Goal: Task Accomplishment & Management: Manage account settings

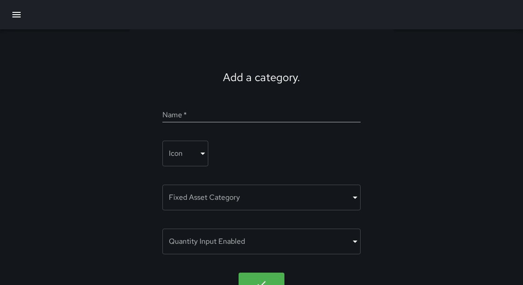
click at [15, 19] on icon "button" at bounding box center [16, 14] width 11 height 11
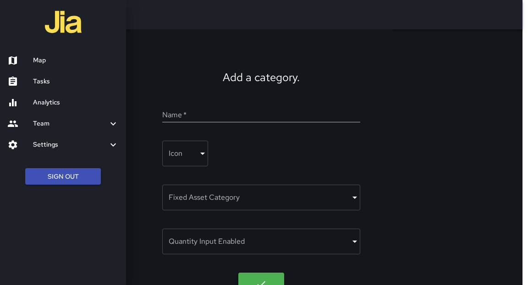
click at [45, 61] on h6 "Map" at bounding box center [76, 61] width 86 height 10
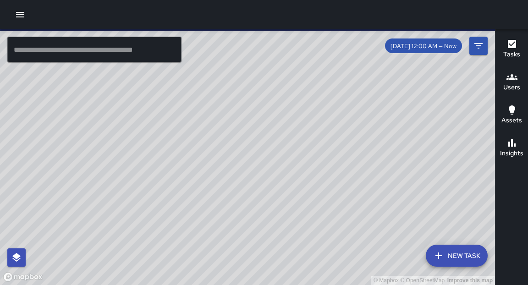
drag, startPoint x: 184, startPoint y: 220, endPoint x: 246, endPoint y: 93, distance: 140.7
click at [246, 93] on div "© Mapbox © OpenStreetMap Improve this map" at bounding box center [247, 157] width 495 height 256
drag, startPoint x: 228, startPoint y: 148, endPoint x: 227, endPoint y: 154, distance: 6.5
click at [227, 154] on div "© Mapbox © OpenStreetMap Improve this map" at bounding box center [247, 157] width 495 height 256
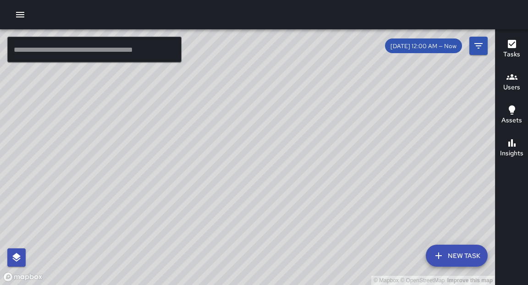
drag, startPoint x: 300, startPoint y: 122, endPoint x: 286, endPoint y: 165, distance: 45.3
click at [286, 165] on div "© Mapbox © OpenStreetMap Improve this map" at bounding box center [247, 157] width 495 height 256
drag, startPoint x: 329, startPoint y: 111, endPoint x: 329, endPoint y: 119, distance: 7.4
click at [264, 181] on div "© Mapbox © OpenStreetMap Improve this map" at bounding box center [247, 157] width 495 height 256
drag, startPoint x: 356, startPoint y: 102, endPoint x: 213, endPoint y: 195, distance: 170.5
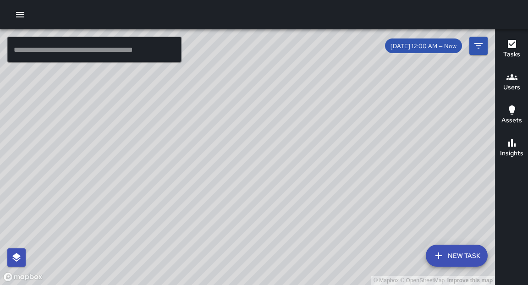
click at [212, 200] on div "© Mapbox © OpenStreetMap Improve this map" at bounding box center [247, 157] width 495 height 256
drag, startPoint x: 251, startPoint y: 128, endPoint x: 230, endPoint y: 128, distance: 20.7
click at [234, 152] on div "© Mapbox © OpenStreetMap Improve this map" at bounding box center [247, 157] width 495 height 256
click at [155, 51] on input "text" at bounding box center [94, 50] width 174 height 26
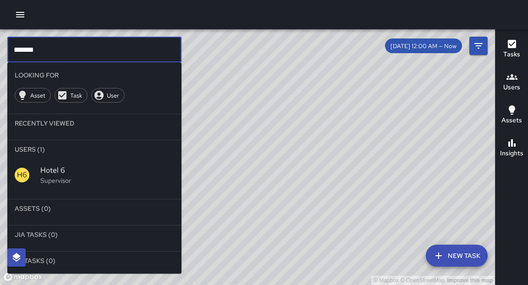
type input "*******"
click at [100, 163] on div "H6 Hotel 6 Supervisor" at bounding box center [94, 175] width 174 height 33
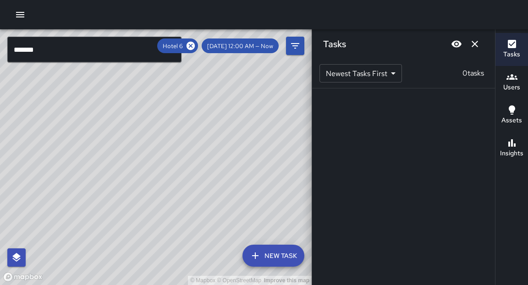
drag, startPoint x: 115, startPoint y: 205, endPoint x: 257, endPoint y: 109, distance: 172.1
click at [257, 109] on div "© Mapbox © OpenStreetMap Improve this map" at bounding box center [156, 157] width 312 height 256
click at [195, 49] on icon at bounding box center [191, 46] width 8 height 8
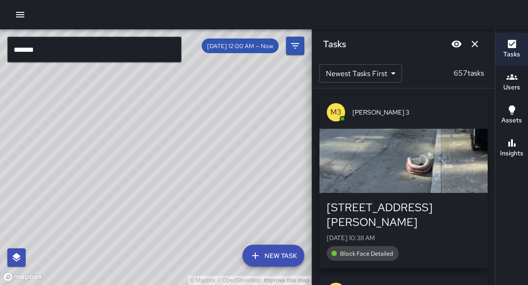
click at [22, 18] on icon "button" at bounding box center [20, 14] width 11 height 11
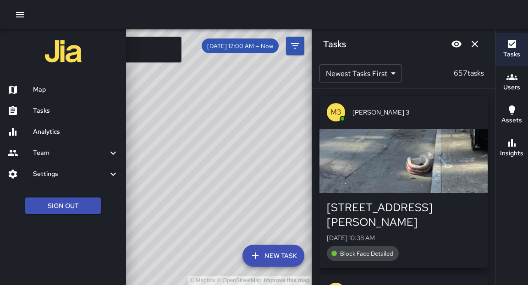
click at [44, 90] on h6 "Map" at bounding box center [76, 90] width 86 height 10
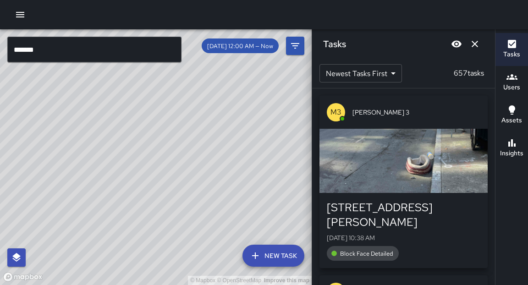
click at [20, 18] on icon "button" at bounding box center [20, 14] width 11 height 11
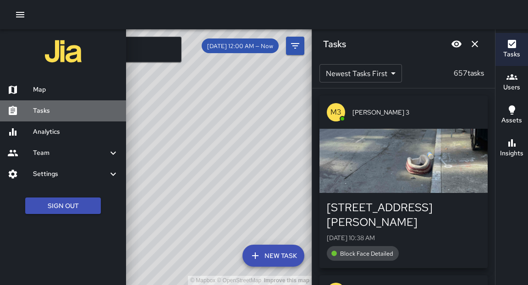
click at [42, 112] on h6 "Tasks" at bounding box center [76, 111] width 86 height 10
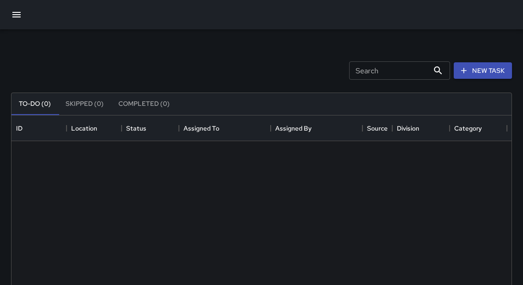
scroll to position [383, 494]
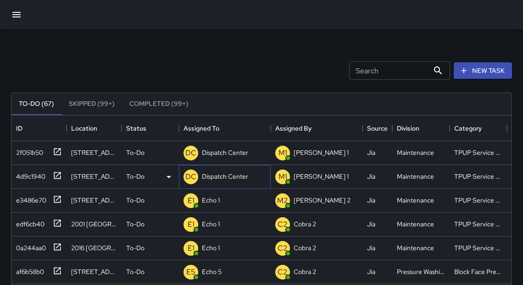
click at [215, 180] on p "Dispatch Center" at bounding box center [225, 176] width 46 height 9
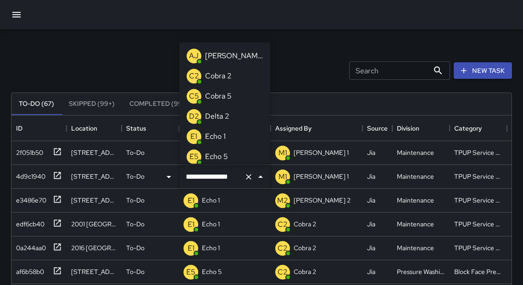
scroll to position [689, 0]
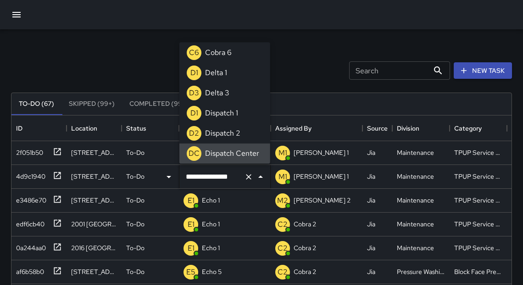
click at [214, 178] on input "**********" at bounding box center [211, 176] width 57 height 17
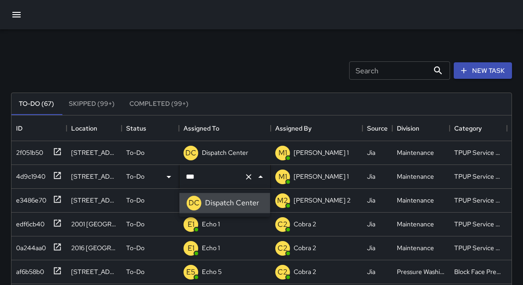
type input "*"
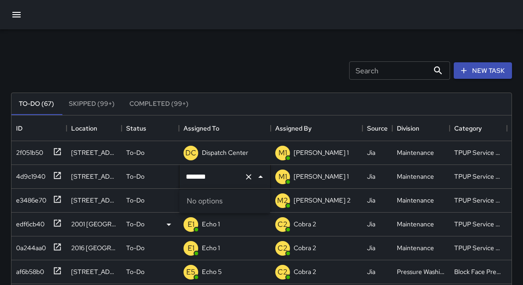
type input "******"
click at [215, 229] on div "Echo 1" at bounding box center [211, 224] width 22 height 13
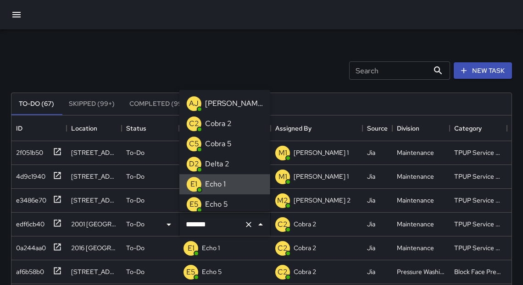
click at [225, 184] on div "Echo 1" at bounding box center [215, 184] width 24 height 15
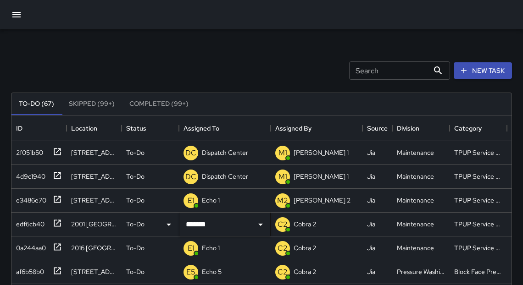
click at [109, 56] on div "Search Search New Task" at bounding box center [261, 71] width 505 height 48
click at [219, 178] on p "Dispatch Center" at bounding box center [225, 176] width 46 height 9
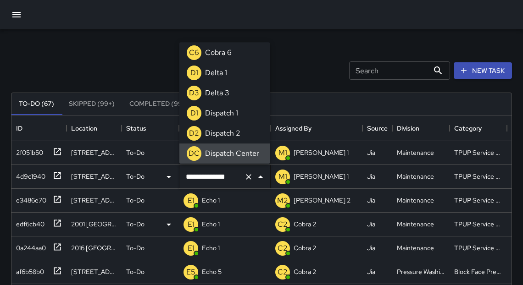
scroll to position [0, 0]
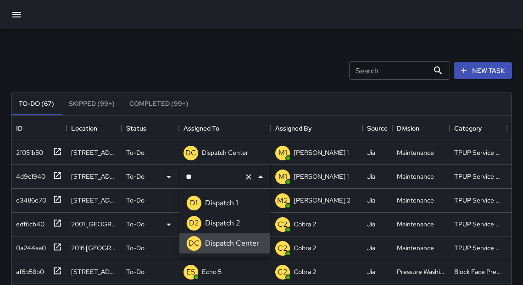
type input "*"
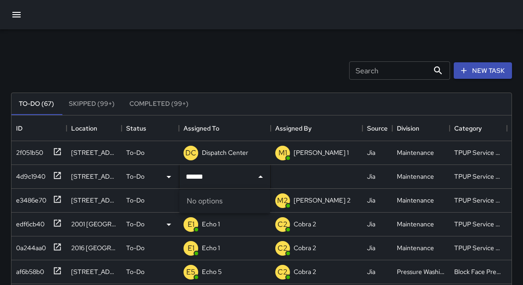
type input "******"
click at [223, 222] on div "E1 Echo 1" at bounding box center [225, 225] width 92 height 24
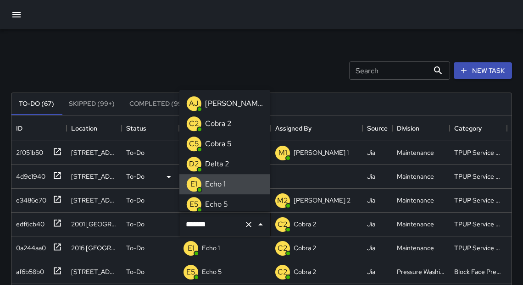
click at [230, 183] on li "E1 Echo 1" at bounding box center [224, 184] width 91 height 20
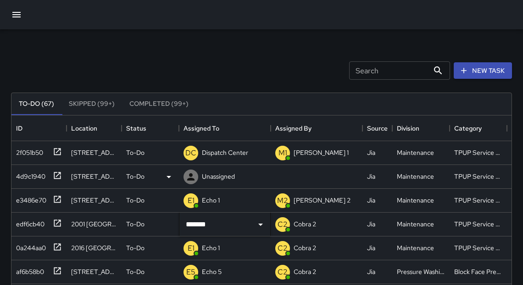
click at [254, 67] on div "Search Search New Task" at bounding box center [261, 71] width 505 height 48
click at [206, 178] on p "Unassigned" at bounding box center [218, 176] width 33 height 9
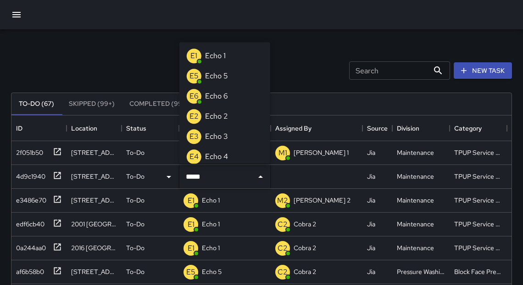
type input "******"
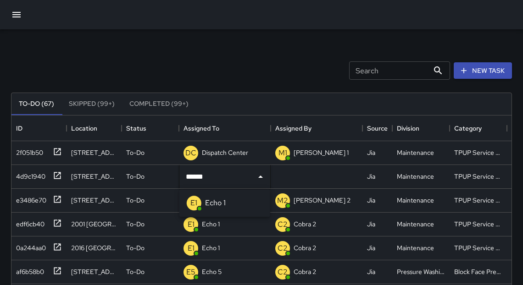
click at [218, 205] on p "Echo 1" at bounding box center [215, 203] width 21 height 11
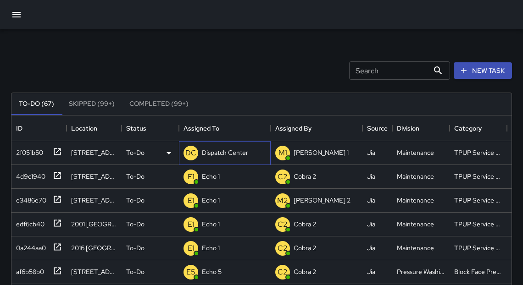
click at [211, 155] on p "Dispatch Center" at bounding box center [225, 152] width 46 height 9
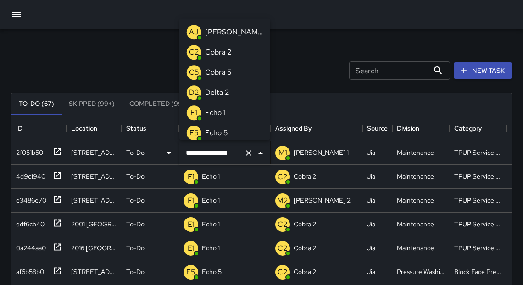
scroll to position [689, 0]
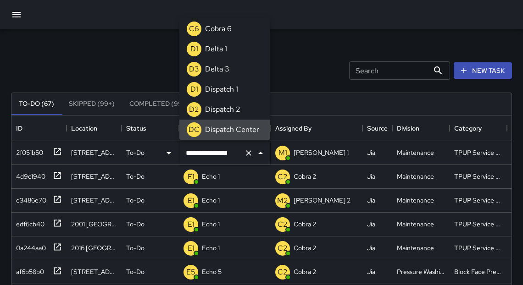
click at [211, 155] on input "**********" at bounding box center [211, 152] width 57 height 17
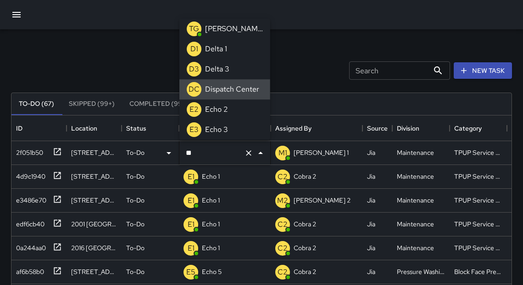
scroll to position [0, 0]
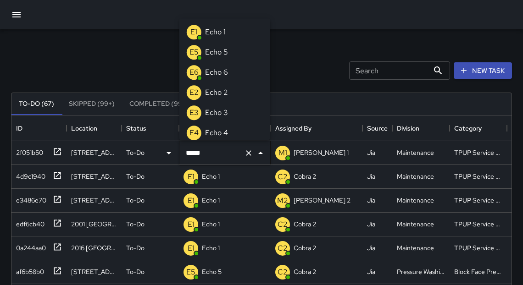
type input "******"
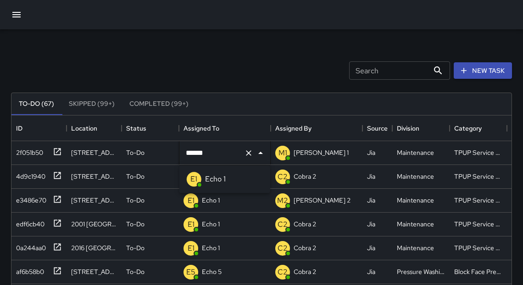
click at [217, 183] on p "Echo 1" at bounding box center [215, 179] width 21 height 11
click at [199, 78] on div "Search Search New Task" at bounding box center [261, 71] width 505 height 48
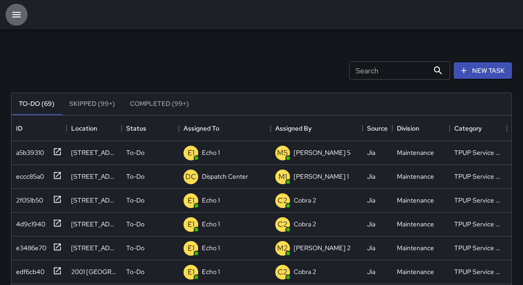
click at [11, 16] on button "button" at bounding box center [17, 15] width 22 height 22
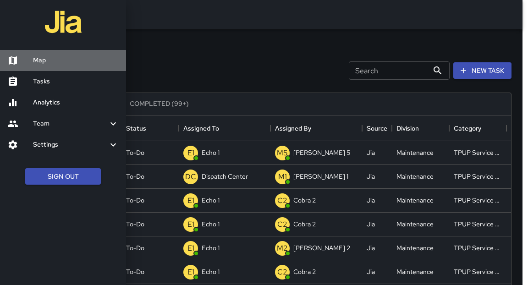
click at [38, 62] on h6 "Map" at bounding box center [76, 61] width 86 height 10
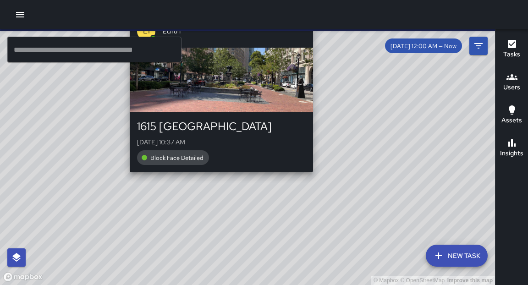
drag, startPoint x: 220, startPoint y: 181, endPoint x: 214, endPoint y: 174, distance: 9.2
click at [214, 174] on div "© Mapbox © OpenStreetMap Improve this map E1 Echo 1 [GEOGRAPHIC_DATA][DATE] 10:…" at bounding box center [247, 157] width 495 height 256
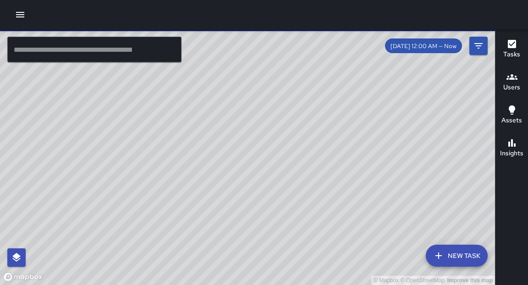
drag, startPoint x: 193, startPoint y: 224, endPoint x: 268, endPoint y: 143, distance: 110.7
click at [267, 132] on div "© Mapbox © OpenStreetMap Improve this map" at bounding box center [247, 157] width 495 height 256
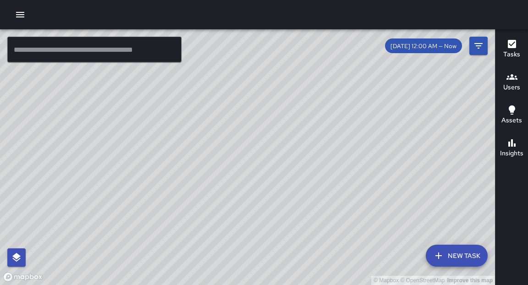
drag, startPoint x: 302, startPoint y: 187, endPoint x: 323, endPoint y: 146, distance: 45.3
click at [323, 146] on div "© Mapbox © OpenStreetMap Improve this map" at bounding box center [247, 157] width 495 height 256
drag, startPoint x: 249, startPoint y: 195, endPoint x: 287, endPoint y: 146, distance: 61.8
click at [287, 146] on div "© Mapbox © OpenStreetMap Improve this map" at bounding box center [247, 157] width 495 height 256
click at [340, 113] on div "© Mapbox © OpenStreetMap Improve this map" at bounding box center [247, 157] width 495 height 256
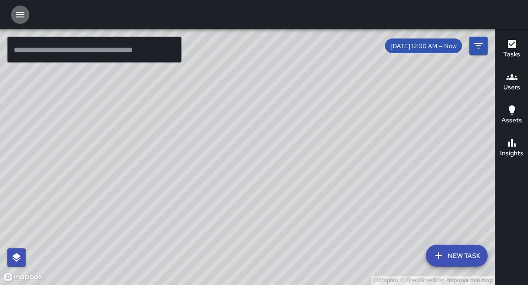
click at [20, 17] on icon "button" at bounding box center [20, 14] width 11 height 11
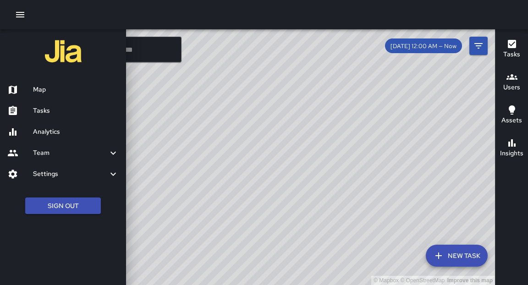
click at [49, 109] on h6 "Tasks" at bounding box center [76, 111] width 86 height 10
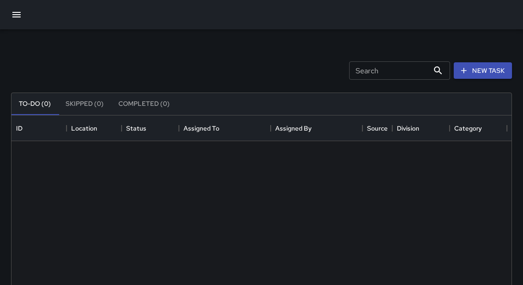
scroll to position [383, 494]
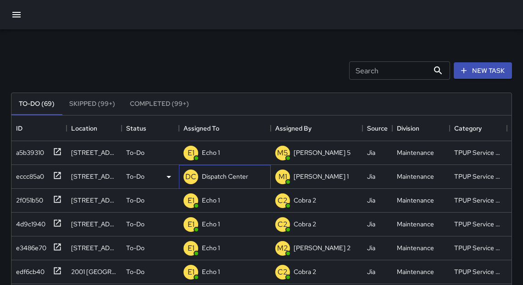
click at [221, 178] on p "Dispatch Center" at bounding box center [225, 176] width 46 height 9
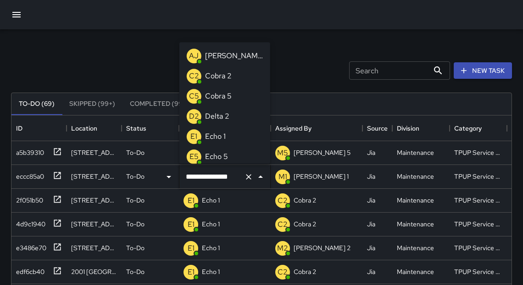
scroll to position [730, 0]
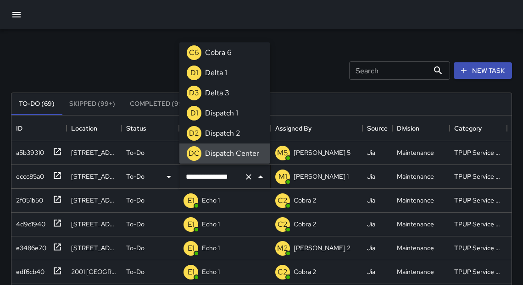
click at [220, 178] on input "**********" at bounding box center [211, 176] width 57 height 17
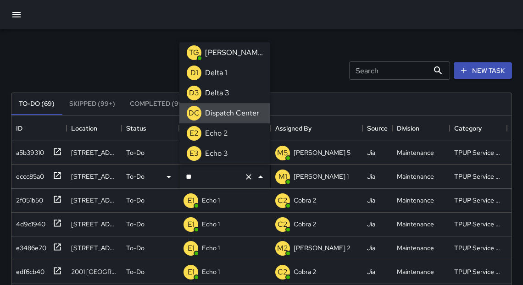
scroll to position [0, 0]
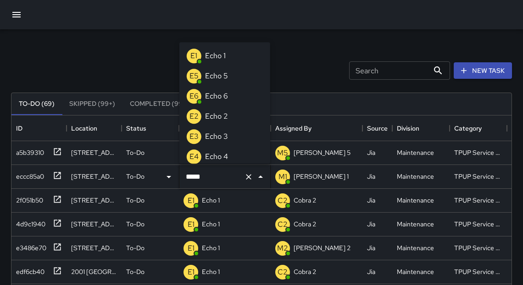
type input "******"
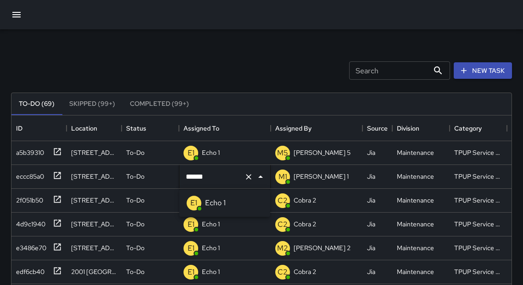
click at [217, 206] on p "Echo 1" at bounding box center [215, 203] width 21 height 11
click at [159, 44] on div "Search Search New Task To-Do (69) Skipped (99+) Completed (99+) ID Location Sta…" at bounding box center [261, 285] width 523 height 512
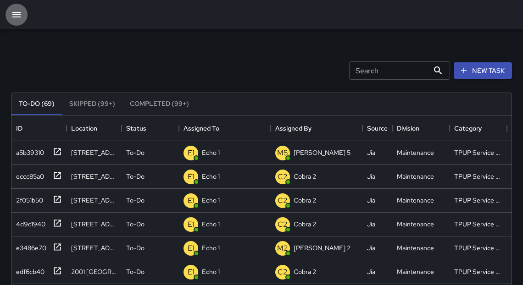
click at [12, 19] on icon "button" at bounding box center [16, 14] width 11 height 11
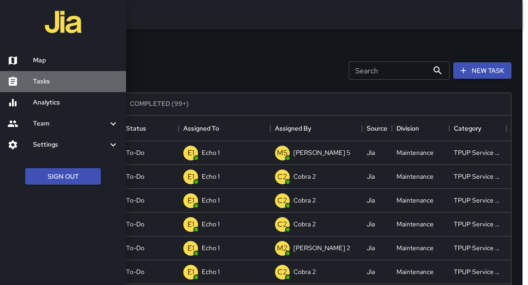
click at [46, 81] on h6 "Tasks" at bounding box center [76, 82] width 86 height 10
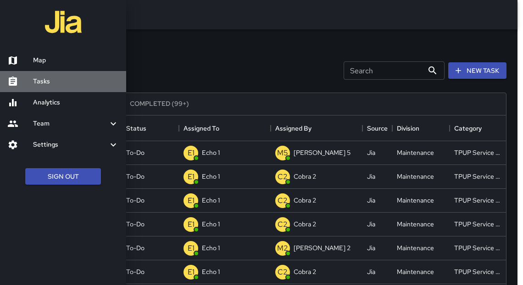
scroll to position [6, 6]
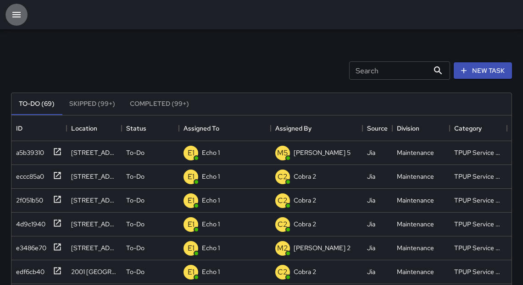
click at [16, 14] on icon "button" at bounding box center [16, 15] width 8 height 6
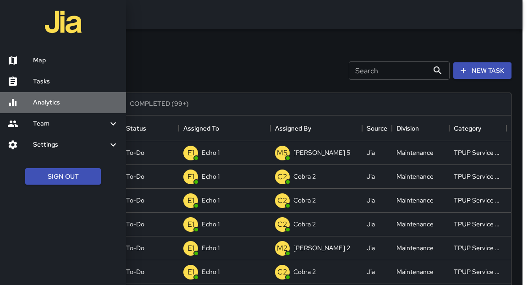
click at [56, 105] on h6 "Analytics" at bounding box center [76, 103] width 86 height 10
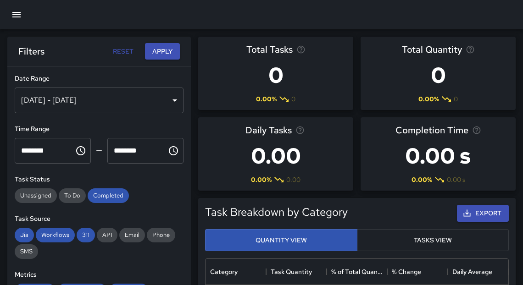
scroll to position [269, 297]
click at [119, 101] on div "[DATE] - [DATE]" at bounding box center [99, 101] width 169 height 26
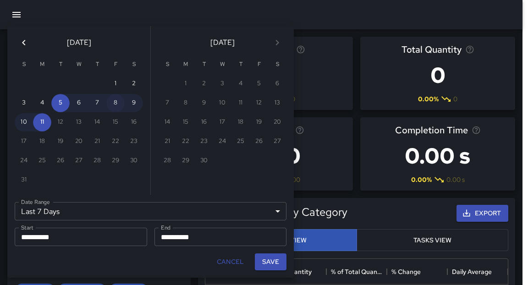
click at [118, 104] on button "8" at bounding box center [115, 103] width 18 height 18
type input "******"
type input "**********"
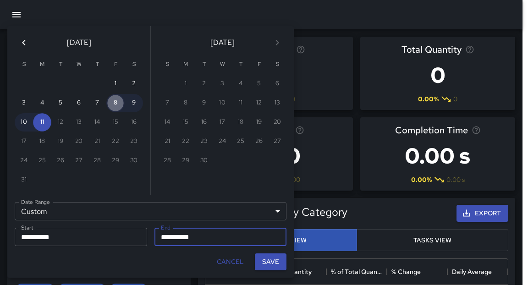
click at [117, 104] on button "8" at bounding box center [115, 103] width 18 height 18
type input "**********"
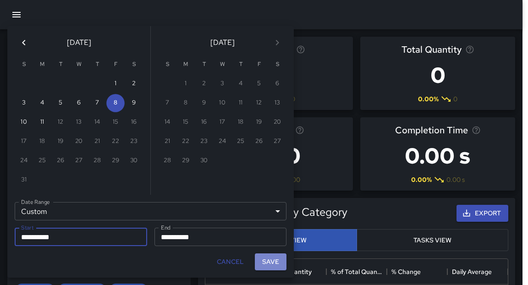
click at [265, 266] on button "Save" at bounding box center [271, 262] width 32 height 17
type input "**********"
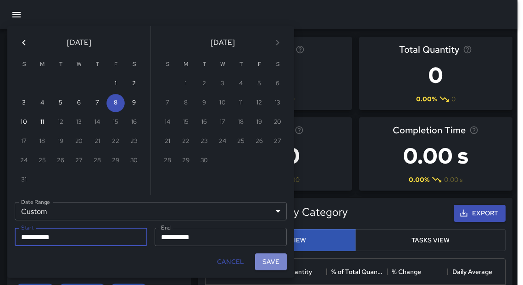
scroll to position [6, 6]
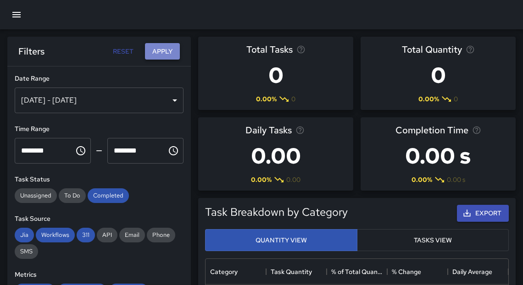
click at [164, 55] on button "Apply" at bounding box center [162, 51] width 35 height 17
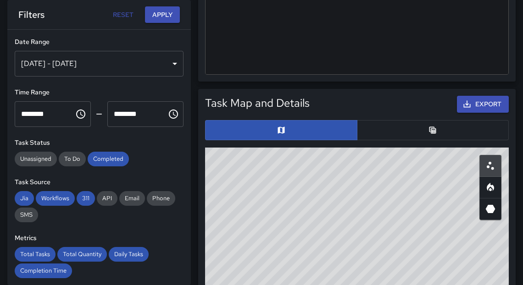
scroll to position [462, 0]
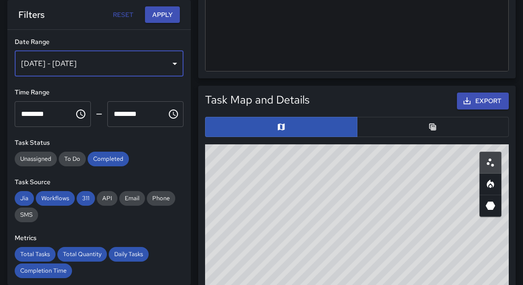
click at [163, 62] on div "[DATE] - [DATE]" at bounding box center [99, 64] width 169 height 26
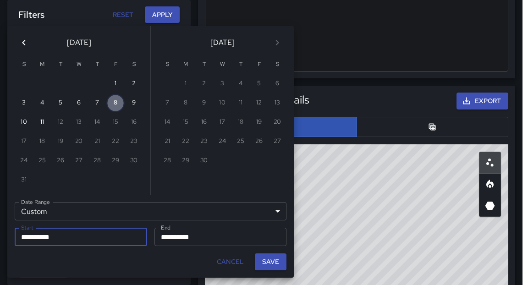
click at [115, 108] on button "8" at bounding box center [115, 103] width 18 height 18
click at [271, 263] on button "Save" at bounding box center [271, 262] width 32 height 17
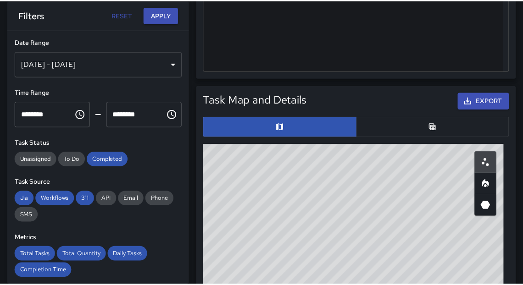
scroll to position [6, 6]
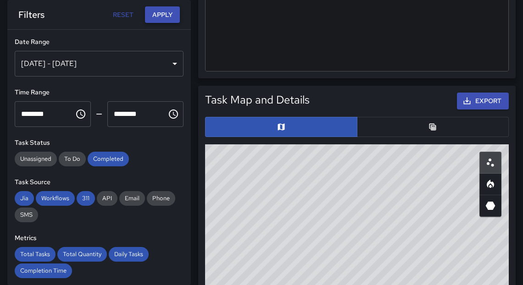
click at [169, 17] on button "Apply" at bounding box center [162, 14] width 35 height 17
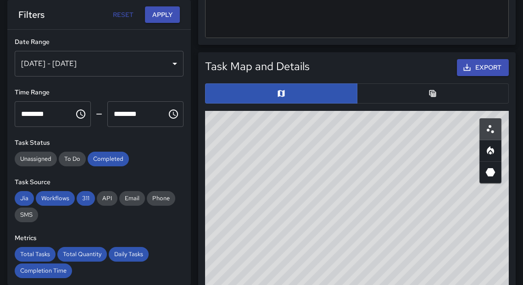
scroll to position [495, 0]
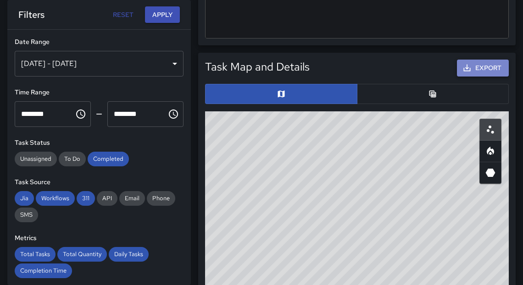
click at [497, 68] on button "Export" at bounding box center [483, 68] width 52 height 17
